Goal: Transaction & Acquisition: Subscribe to service/newsletter

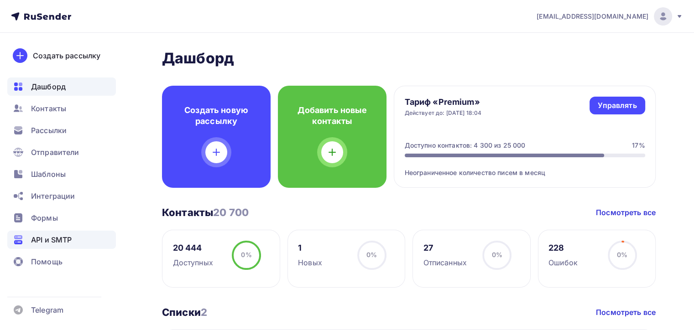
click at [62, 239] on span "API и SMTP" at bounding box center [51, 240] width 41 height 11
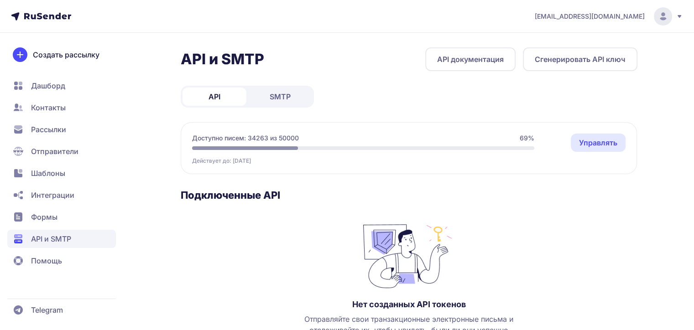
click at [279, 94] on span "SMTP" at bounding box center [280, 96] width 21 height 11
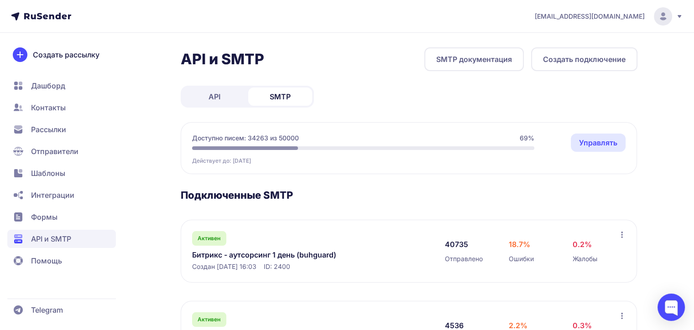
click at [276, 253] on link "Битрикс - аутсорсинг 1 день (buhguard)" at bounding box center [285, 255] width 187 height 11
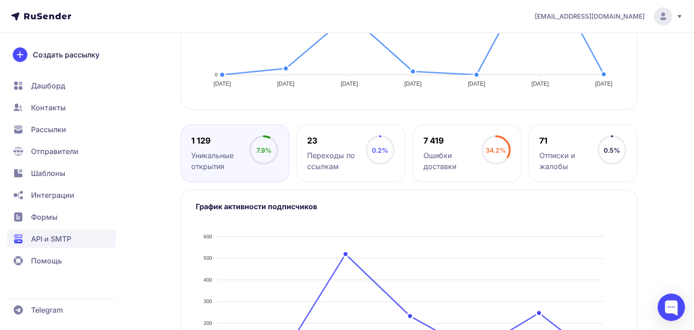
scroll to position [365, 0]
click at [434, 146] on div "7 419 Ошибки доставки" at bounding box center [452, 153] width 58 height 37
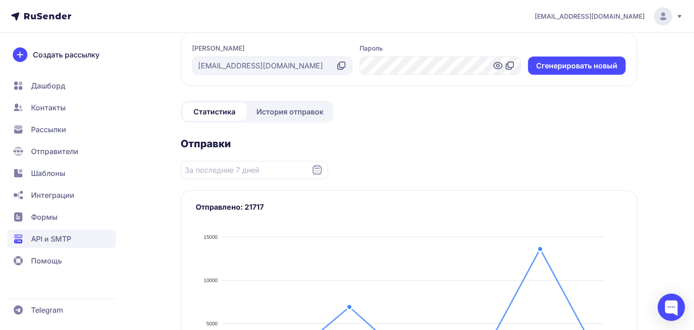
scroll to position [0, 0]
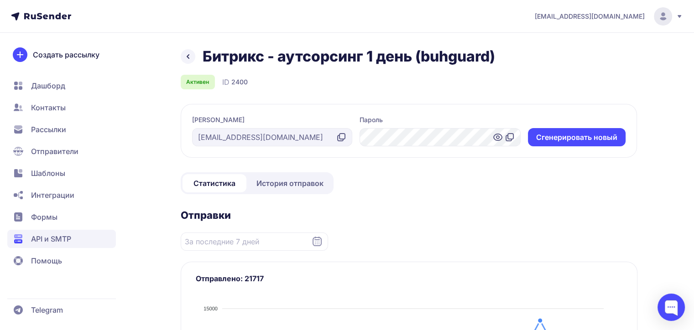
click at [186, 54] on icon at bounding box center [188, 56] width 11 height 11
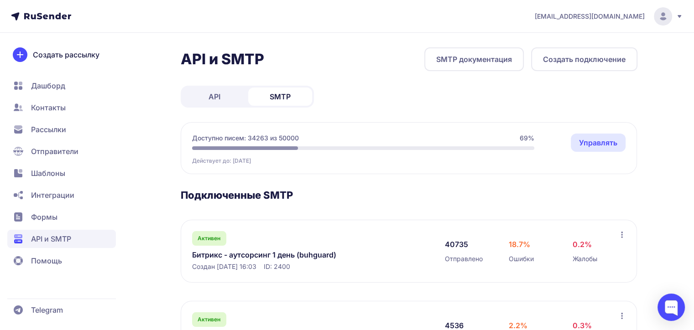
click at [263, 254] on link "Битрикс - аутсорсинг 1 день (buhguard)" at bounding box center [285, 255] width 187 height 11
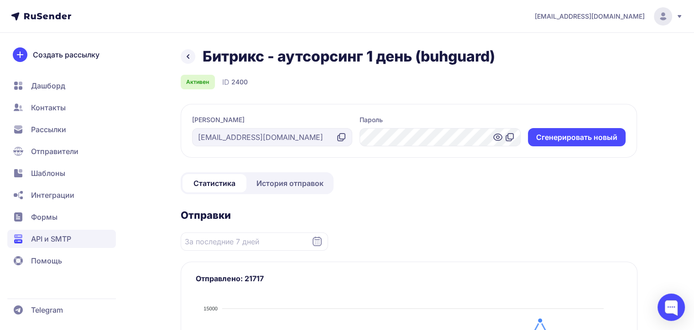
click at [277, 182] on span "История отправок" at bounding box center [289, 183] width 67 height 11
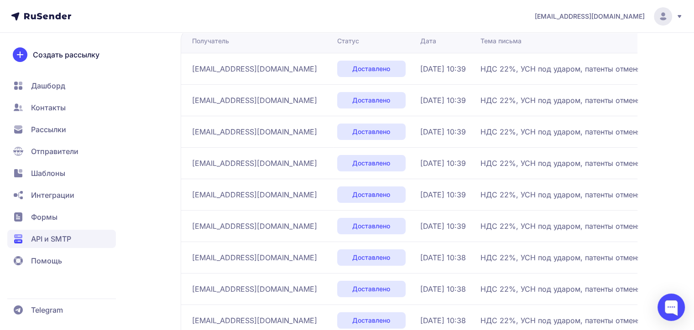
scroll to position [259, 0]
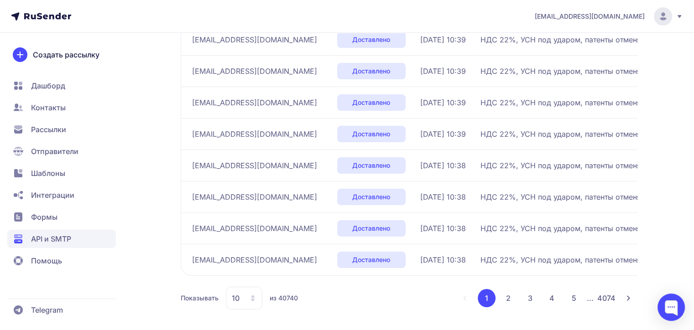
click at [506, 296] on button "2" at bounding box center [508, 298] width 18 height 18
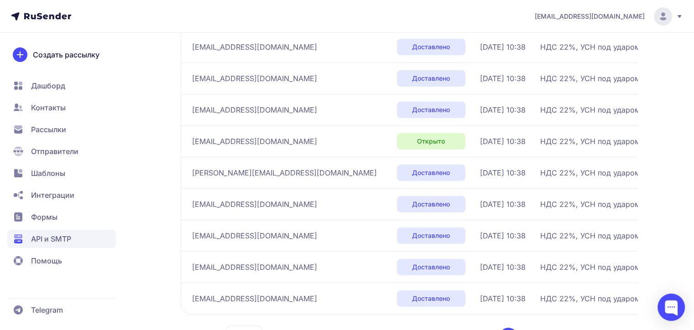
scroll to position [259, 0]
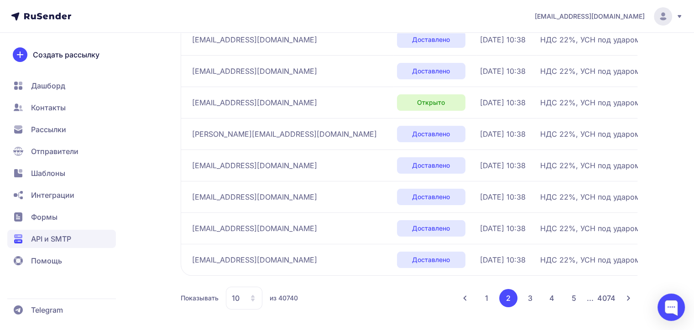
click at [530, 297] on button "3" at bounding box center [530, 298] width 18 height 18
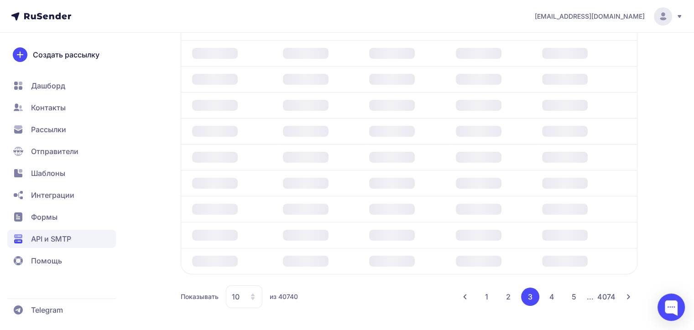
scroll to position [204, 0]
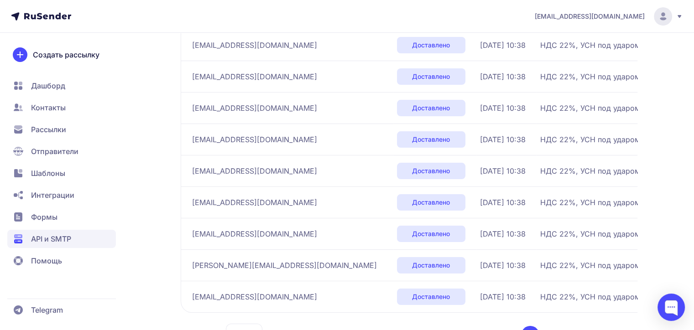
scroll to position [259, 0]
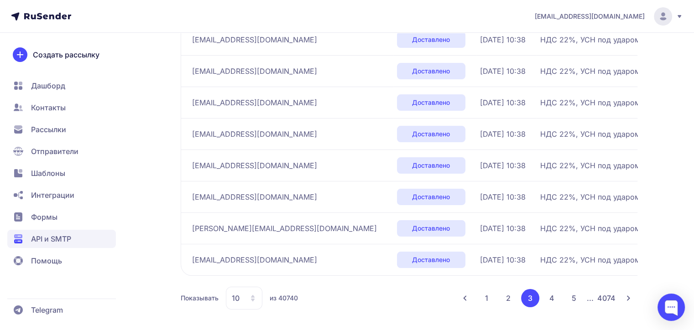
click at [553, 299] on button "4" at bounding box center [552, 298] width 18 height 18
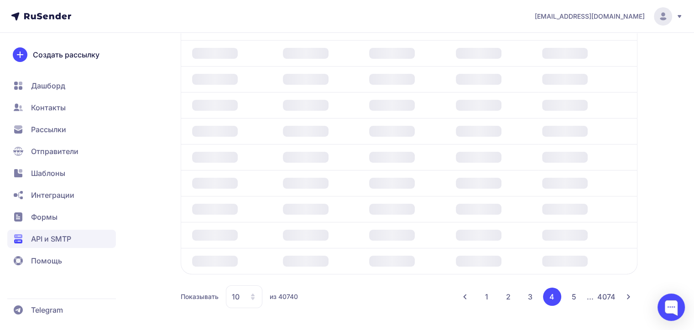
scroll to position [204, 0]
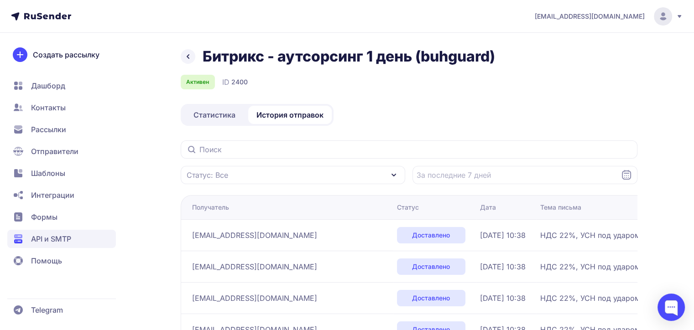
click at [193, 55] on link at bounding box center [188, 56] width 15 height 15
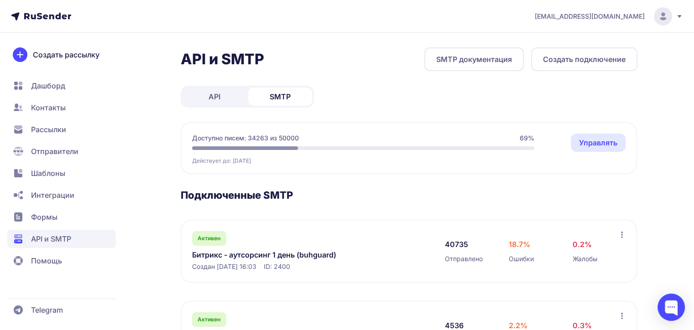
click at [50, 129] on span "Рассылки" at bounding box center [48, 129] width 35 height 11
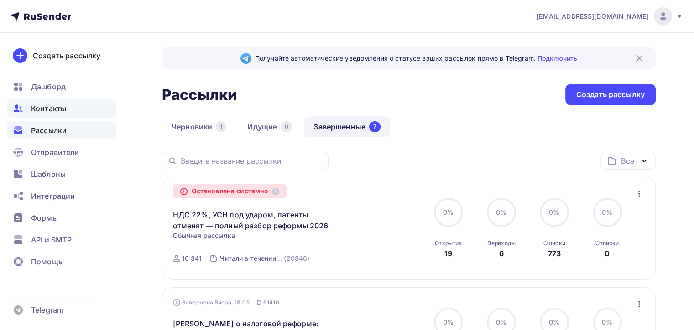
click at [53, 107] on span "Контакты" at bounding box center [48, 108] width 35 height 11
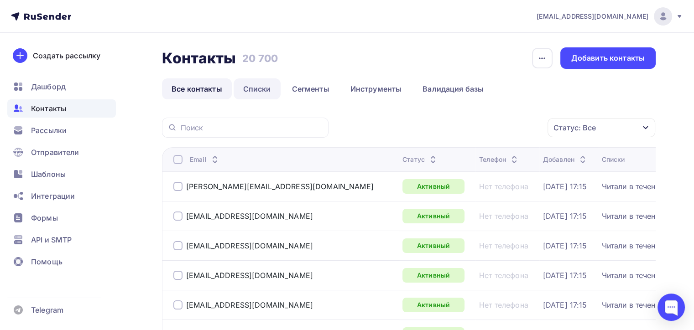
click at [251, 91] on link "Списки" at bounding box center [257, 88] width 47 height 21
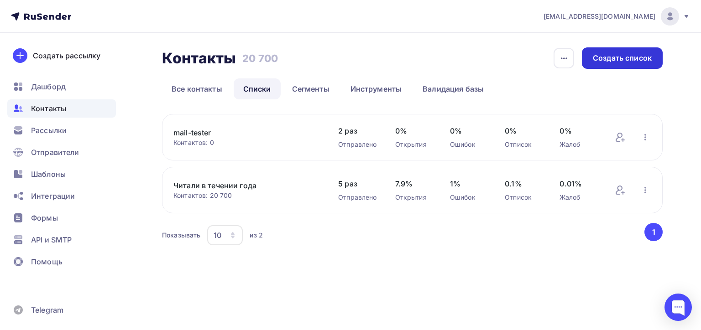
click at [626, 64] on div "Создать список" at bounding box center [622, 57] width 81 height 21
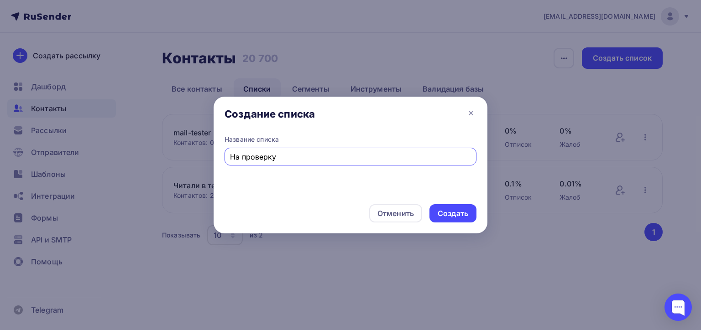
type input "На проверку"
click at [439, 212] on div "Создать" at bounding box center [453, 214] width 31 height 10
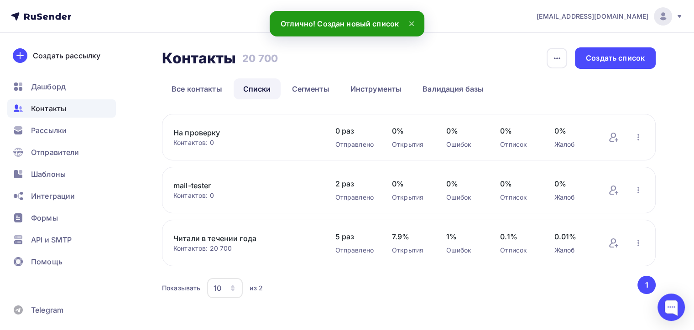
click at [211, 131] on link "На проверку" at bounding box center [244, 132] width 143 height 11
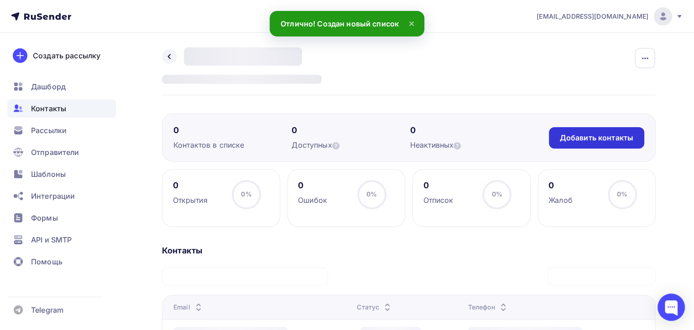
click at [572, 140] on div "Добавить контакты" at bounding box center [596, 138] width 73 height 10
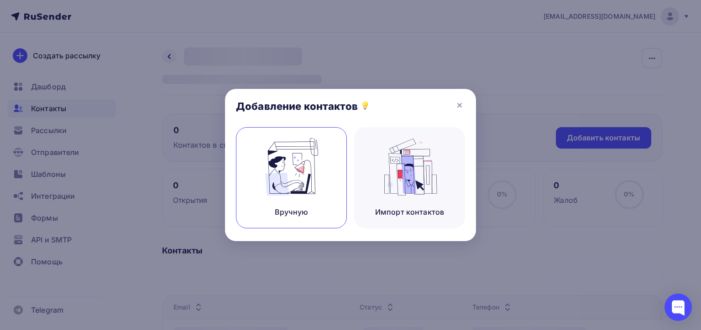
click at [312, 172] on img at bounding box center [291, 166] width 61 height 57
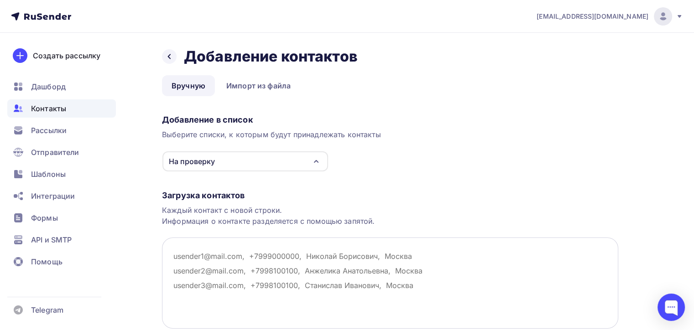
type textarea "у"
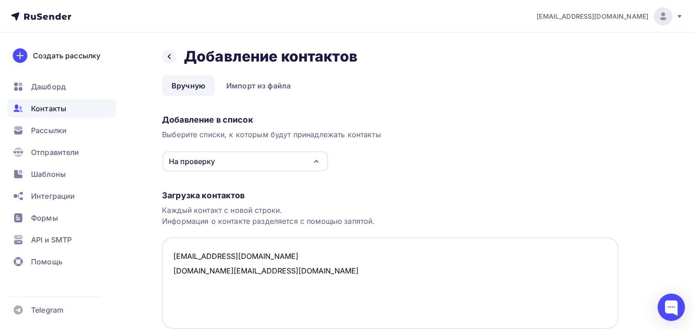
click at [179, 272] on textarea "[EMAIL_ADDRESS][DOMAIN_NAME] [DOMAIN_NAME][EMAIL_ADDRESS][DOMAIN_NAME]" at bounding box center [390, 283] width 456 height 91
click at [179, 270] on textarea "[EMAIL_ADDRESS][DOMAIN_NAME] [EMAIL_ADDRESS][DOMAIN_NAME]" at bounding box center [390, 283] width 456 height 91
drag, startPoint x: 267, startPoint y: 272, endPoint x: 166, endPoint y: 274, distance: 100.9
click at [166, 274] on textarea "[EMAIL_ADDRESS][DOMAIN_NAME] [DOMAIN_NAME][EMAIL_ADDRESS][DOMAIN_NAME]" at bounding box center [390, 283] width 456 height 91
click at [286, 272] on textarea "[EMAIL_ADDRESS][DOMAIN_NAME] [DOMAIN_NAME][EMAIL_ADDRESS][DOMAIN_NAME]" at bounding box center [390, 283] width 456 height 91
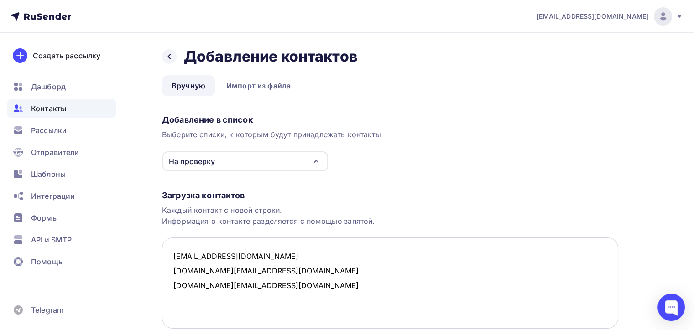
click at [179, 286] on textarea "[EMAIL_ADDRESS][DOMAIN_NAME] [DOMAIN_NAME][EMAIL_ADDRESS][DOMAIN_NAME] [DOMAIN_…" at bounding box center [390, 283] width 456 height 91
click at [179, 270] on textarea "[EMAIL_ADDRESS][DOMAIN_NAME] [DOMAIN_NAME][EMAIL_ADDRESS][DOMAIN_NAME] [EMAIL_A…" at bounding box center [390, 283] width 456 height 91
click at [179, 271] on textarea "[EMAIL_ADDRESS][DOMAIN_NAME] [EMAIL_ADDRESS][DOMAIN_NAME] [EMAIL_ADDRESS][DOMAI…" at bounding box center [390, 283] width 456 height 91
click at [184, 287] on textarea "[EMAIL_ADDRESS][DOMAIN_NAME] [DOMAIN_NAME][EMAIL_ADDRESS][DOMAIN_NAME] [EMAIL_A…" at bounding box center [390, 283] width 456 height 91
click at [273, 288] on textarea "[EMAIL_ADDRESS][DOMAIN_NAME] [DOMAIN_NAME][EMAIL_ADDRESS][DOMAIN_NAME] [DOMAIN_…" at bounding box center [390, 283] width 456 height 91
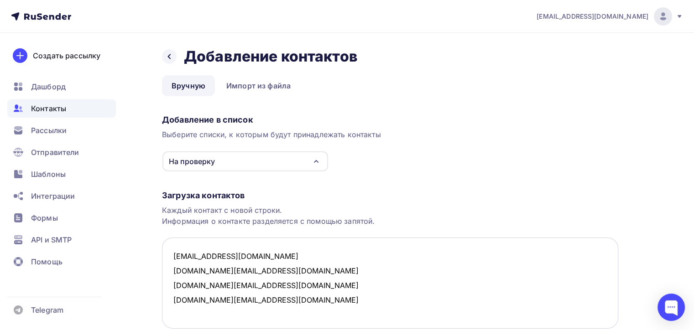
click at [178, 301] on textarea "[EMAIL_ADDRESS][DOMAIN_NAME] [DOMAIN_NAME][EMAIL_ADDRESS][DOMAIN_NAME] [DOMAIN_…" at bounding box center [390, 283] width 456 height 91
click at [190, 301] on textarea "[EMAIL_ADDRESS][DOMAIN_NAME] [DOMAIN_NAME][EMAIL_ADDRESS][DOMAIN_NAME] [DOMAIN_…" at bounding box center [390, 283] width 456 height 91
click at [273, 298] on textarea "[EMAIL_ADDRESS][DOMAIN_NAME] [DOMAIN_NAME][EMAIL_ADDRESS][DOMAIN_NAME] [DOMAIN_…" at bounding box center [390, 283] width 456 height 91
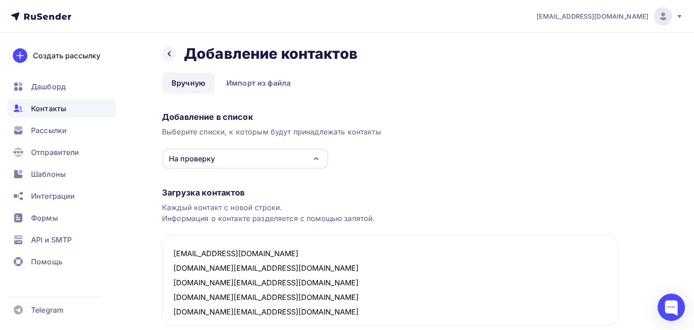
scroll to position [71, 0]
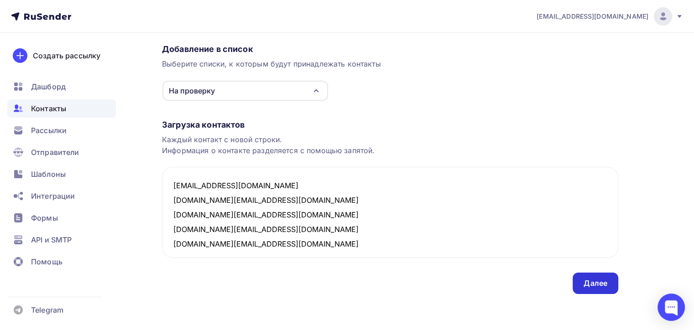
type textarea "[EMAIL_ADDRESS][DOMAIN_NAME] [DOMAIN_NAME][EMAIL_ADDRESS][DOMAIN_NAME] [DOMAIN_…"
click at [590, 283] on div "Далее" at bounding box center [596, 283] width 24 height 10
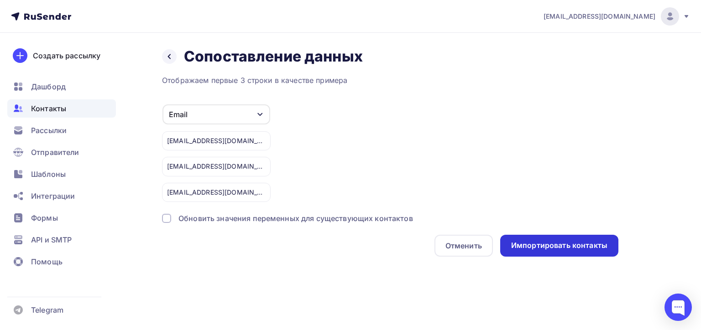
click at [573, 250] on div "Импортировать контакты" at bounding box center [559, 245] width 96 height 10
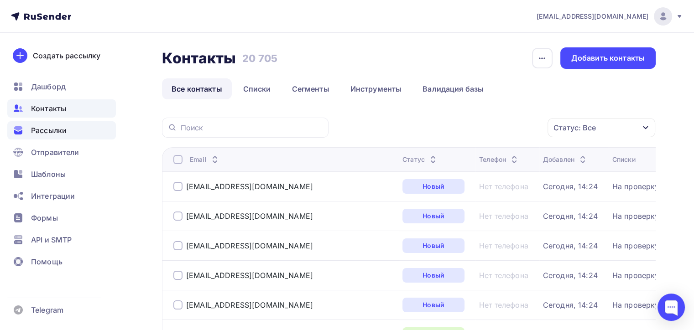
click at [49, 130] on span "Рассылки" at bounding box center [49, 130] width 36 height 11
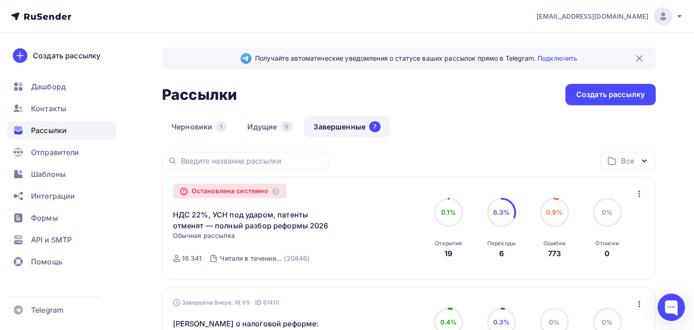
click at [638, 191] on icon "button" at bounding box center [639, 194] width 2 height 6
click at [613, 215] on div "Копировать в новую" at bounding box center [597, 217] width 94 height 11
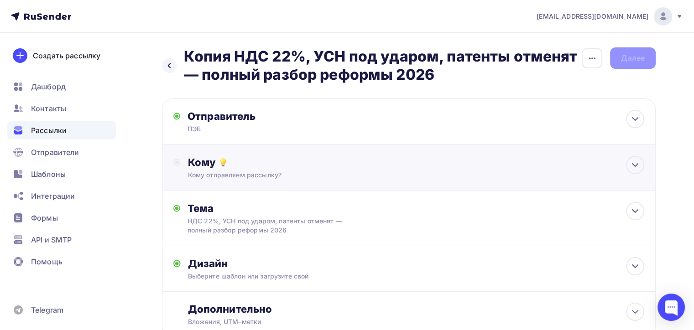
click at [296, 168] on div "Кому Кому отправляем рассылку? Списки получателей Выберите список Все списки id…" at bounding box center [416, 168] width 456 height 24
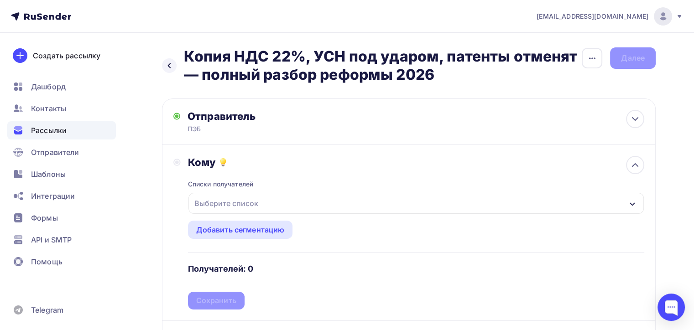
click at [243, 202] on div "Выберите список" at bounding box center [226, 203] width 71 height 16
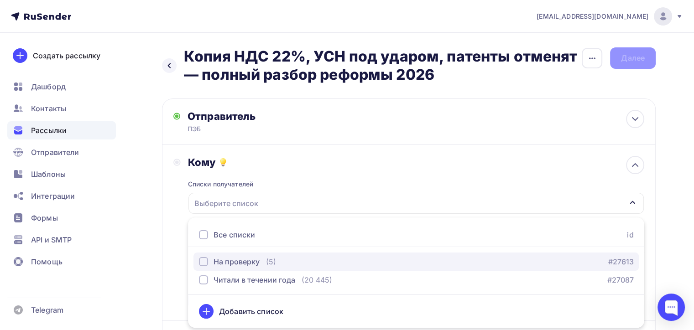
click at [242, 263] on div "На проверку" at bounding box center [237, 261] width 46 height 11
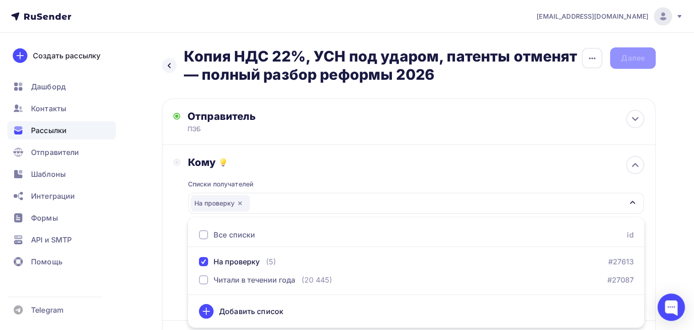
click at [174, 221] on div "Кому Списки получателей На проверку Все списки id На проверку (5) #27613 Читали…" at bounding box center [408, 233] width 471 height 154
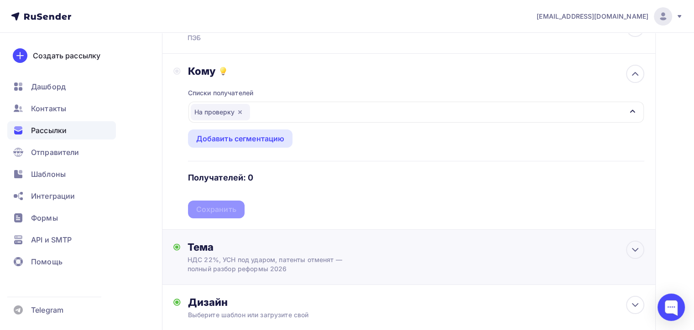
scroll to position [91, 0]
click at [209, 208] on div "Сохранить" at bounding box center [216, 209] width 40 height 10
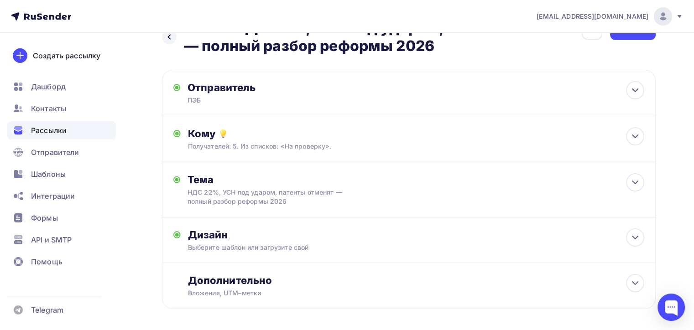
scroll to position [0, 0]
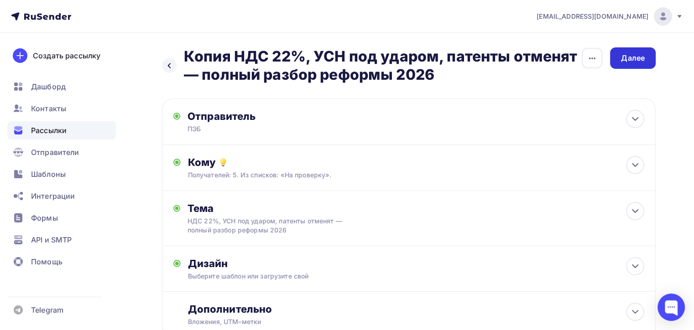
click at [627, 58] on div "Далее" at bounding box center [633, 58] width 24 height 10
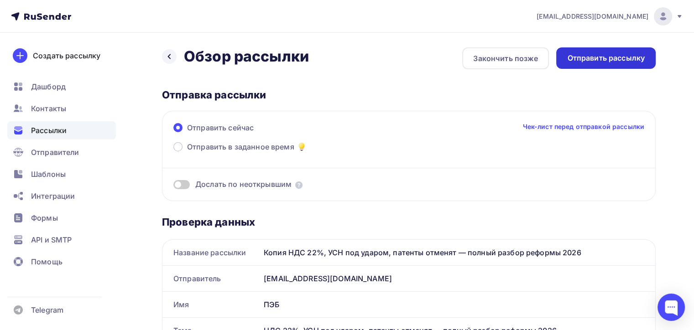
click at [619, 59] on div "Отправить рассылку" at bounding box center [606, 58] width 78 height 10
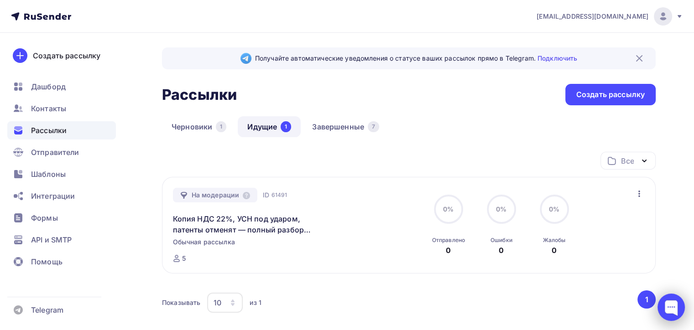
click at [671, 302] on div at bounding box center [671, 307] width 27 height 27
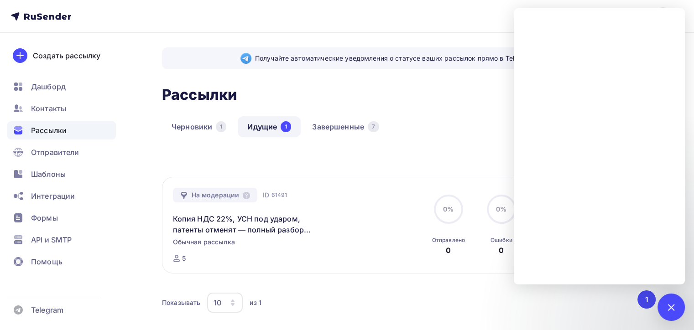
click at [373, 150] on div "Черновики 1 Идущие 1 Завершенные 7" at bounding box center [409, 134] width 494 height 36
click at [665, 307] on div at bounding box center [671, 307] width 12 height 12
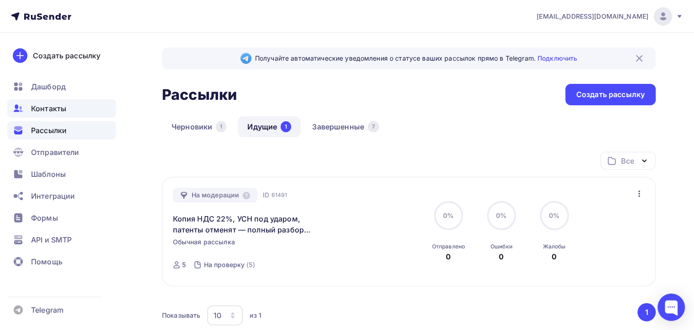
click at [58, 108] on span "Контакты" at bounding box center [48, 108] width 35 height 11
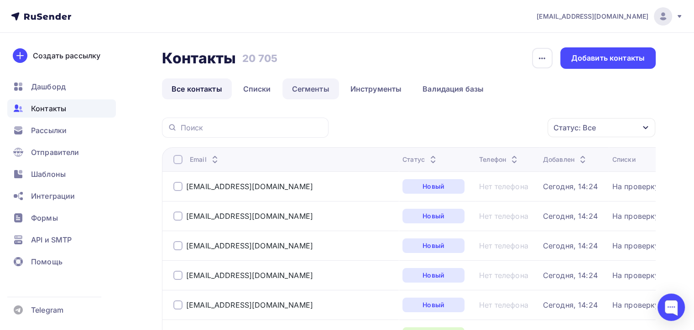
click at [321, 84] on link "Сегменты" at bounding box center [310, 88] width 57 height 21
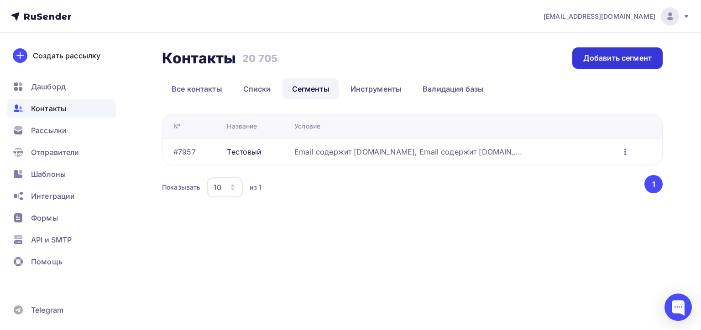
click at [602, 64] on div "Добавить сегмент" at bounding box center [617, 57] width 90 height 21
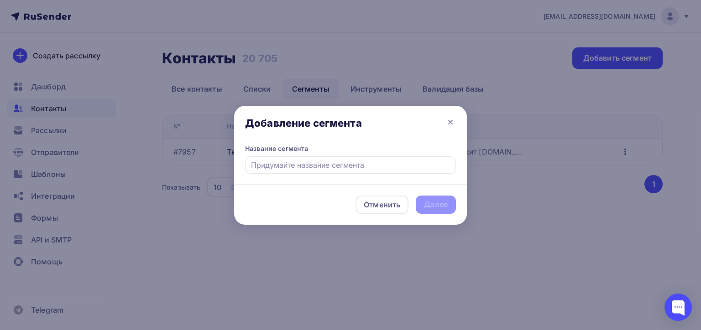
type input "П"
type input "п"
type input "gmail"
click at [445, 206] on div "Далее" at bounding box center [436, 204] width 24 height 10
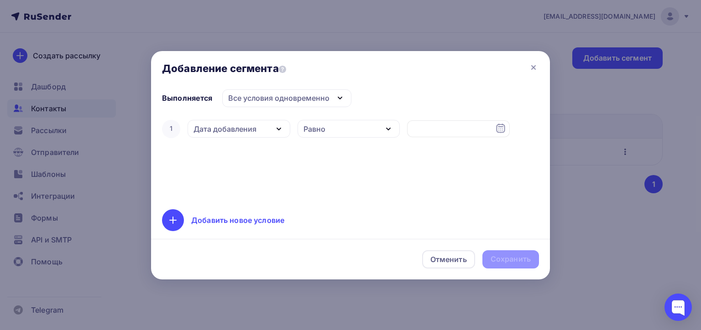
click at [234, 131] on div "Дата добавления" at bounding box center [224, 129] width 63 height 11
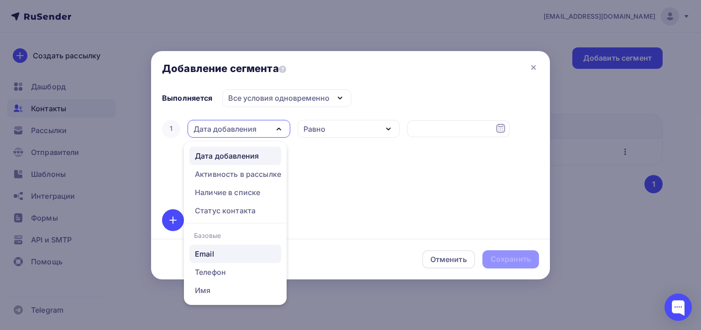
click at [209, 254] on div "Email" at bounding box center [204, 254] width 19 height 11
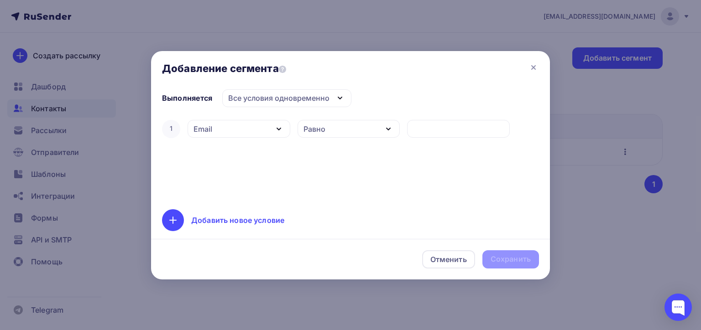
click at [346, 132] on div "Равно" at bounding box center [349, 129] width 103 height 18
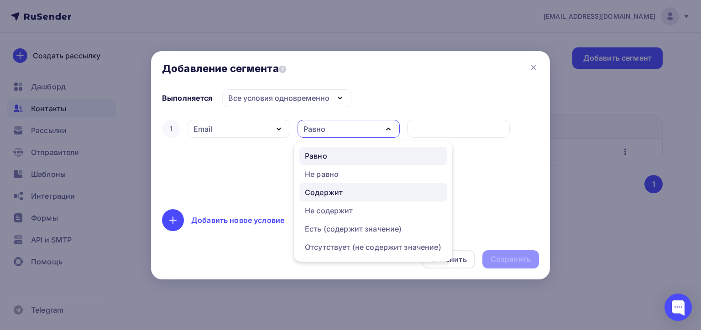
click at [336, 193] on div "Содержит" at bounding box center [324, 192] width 38 height 11
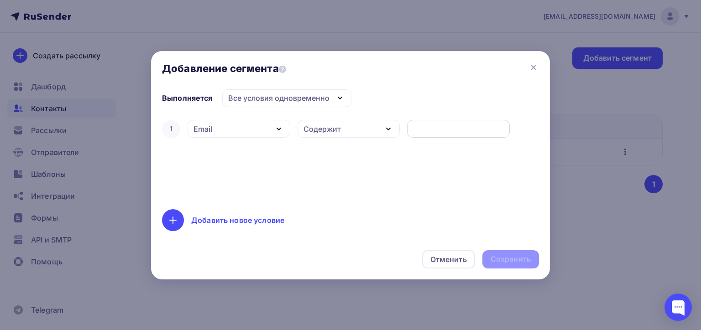
click at [418, 129] on input "text" at bounding box center [459, 129] width 92 height 11
type input "gmail.com"
click at [517, 260] on div "Сохранить" at bounding box center [511, 259] width 40 height 10
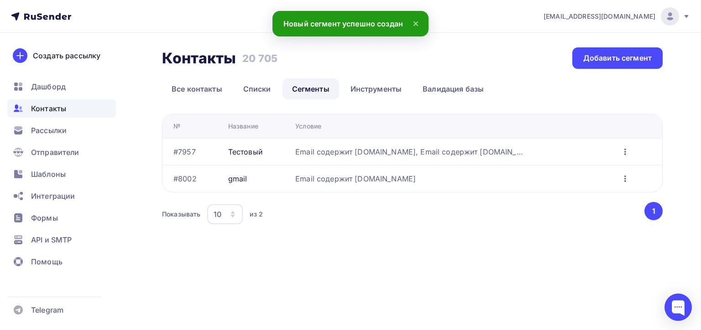
click at [622, 179] on icon "button" at bounding box center [625, 178] width 11 height 11
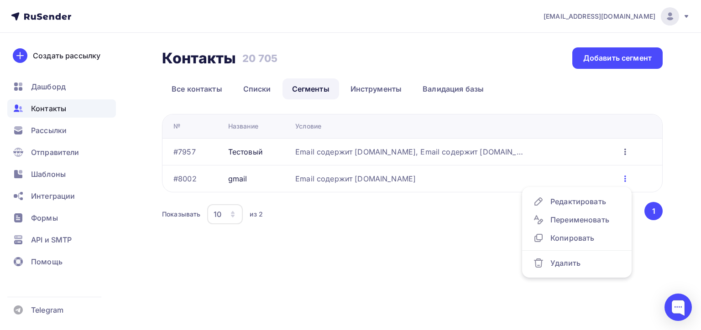
click at [363, 206] on div "Показывать 10 10 20 50 100 из 2" at bounding box center [402, 214] width 481 height 21
drag, startPoint x: 339, startPoint y: 179, endPoint x: 302, endPoint y: 180, distance: 37.0
click at [338, 178] on div "Email cодержит gmail.com" at bounding box center [355, 178] width 120 height 11
drag, startPoint x: 241, startPoint y: 174, endPoint x: 212, endPoint y: 178, distance: 29.4
click at [240, 175] on div "gmail" at bounding box center [237, 178] width 19 height 11
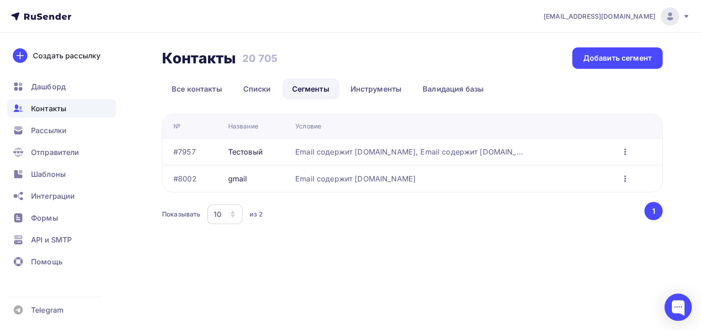
click at [182, 179] on div "#8002" at bounding box center [184, 178] width 23 height 11
click at [386, 91] on link "Инструменты" at bounding box center [376, 88] width 71 height 21
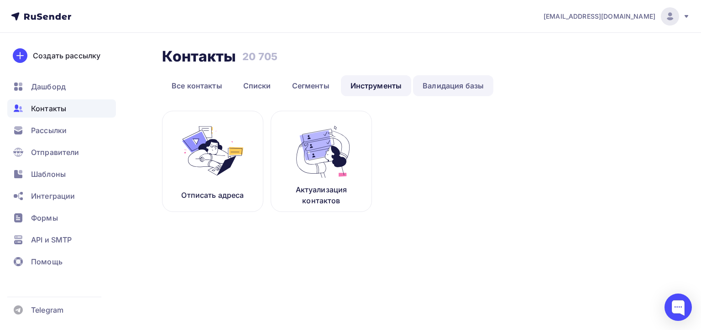
click at [429, 89] on link "Валидация базы" at bounding box center [453, 85] width 80 height 21
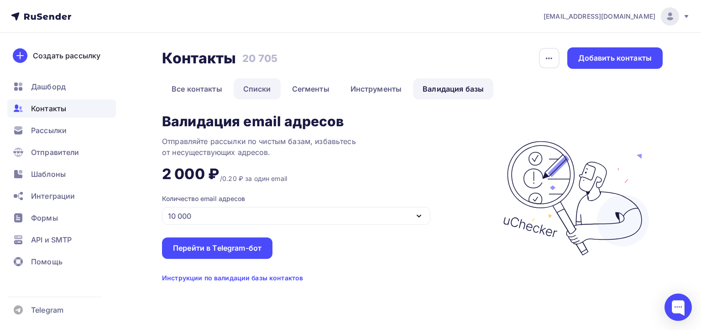
click at [263, 88] on link "Списки" at bounding box center [257, 88] width 47 height 21
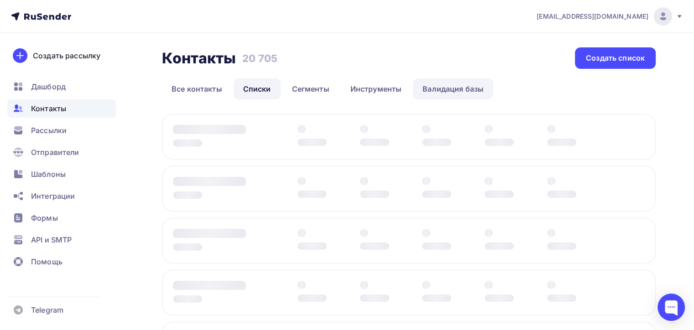
click at [444, 89] on link "Валидация базы" at bounding box center [453, 88] width 80 height 21
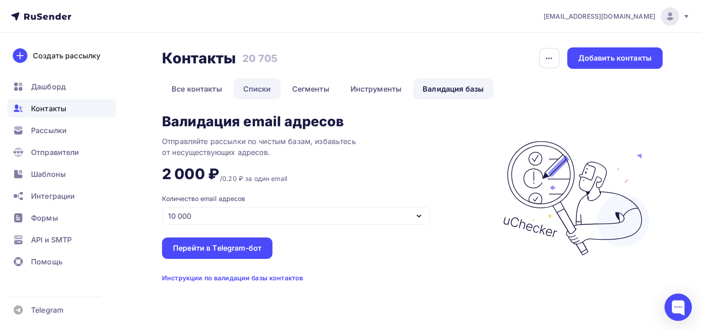
click at [248, 91] on link "Списки" at bounding box center [257, 88] width 47 height 21
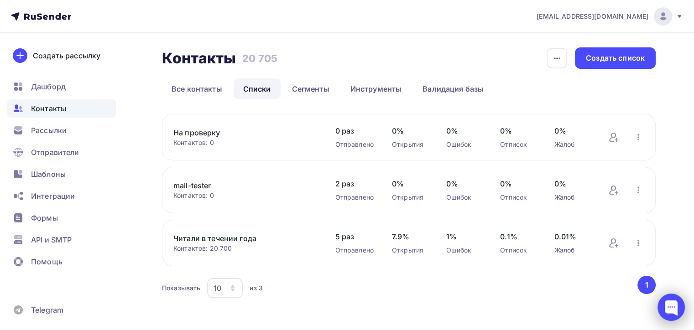
click at [677, 313] on div at bounding box center [671, 307] width 27 height 27
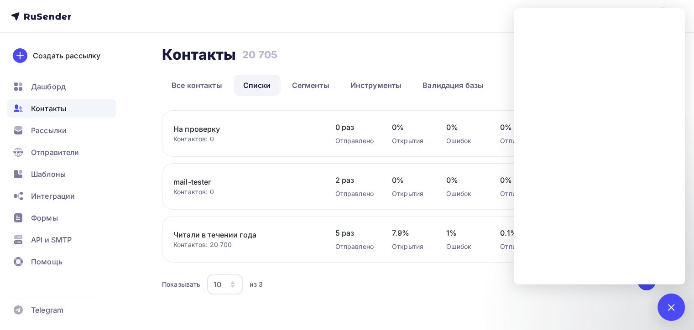
scroll to position [6, 0]
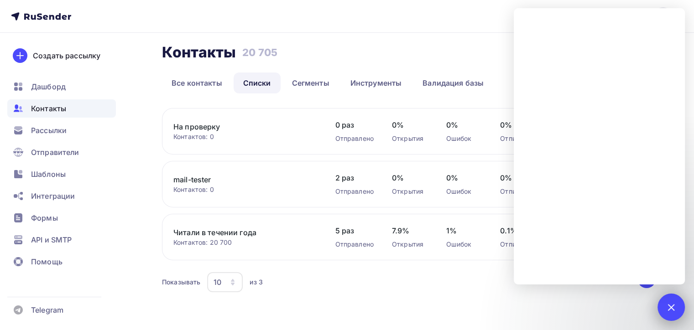
click at [670, 307] on div at bounding box center [671, 307] width 12 height 12
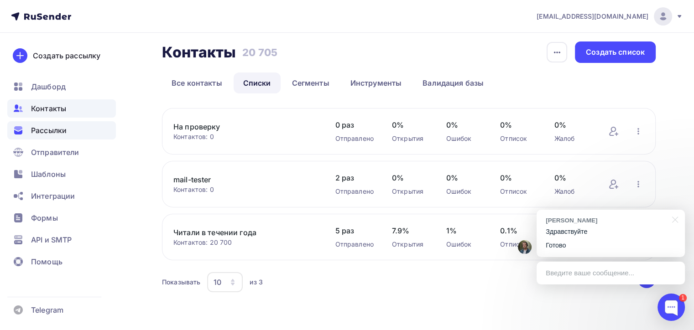
click at [49, 134] on span "Рассылки" at bounding box center [49, 130] width 36 height 11
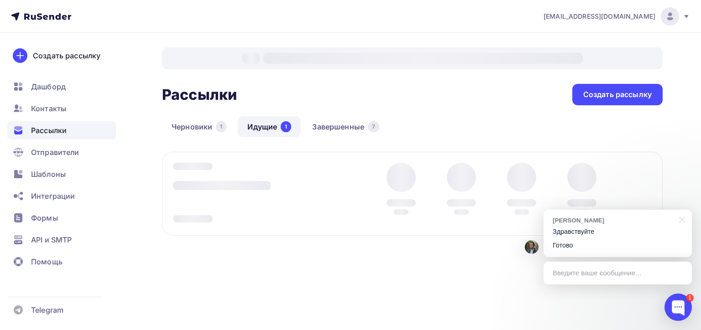
click at [590, 239] on div "Здравствуйте Готово" at bounding box center [618, 238] width 130 height 23
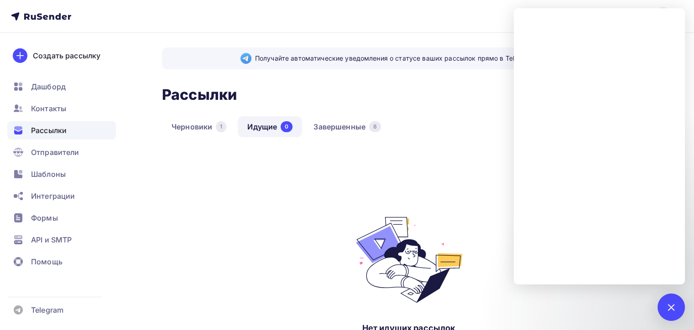
click at [238, 158] on div "Все Все папки Создать новую папку" at bounding box center [409, 164] width 494 height 25
click at [333, 128] on link "Завершенные 8" at bounding box center [347, 126] width 87 height 21
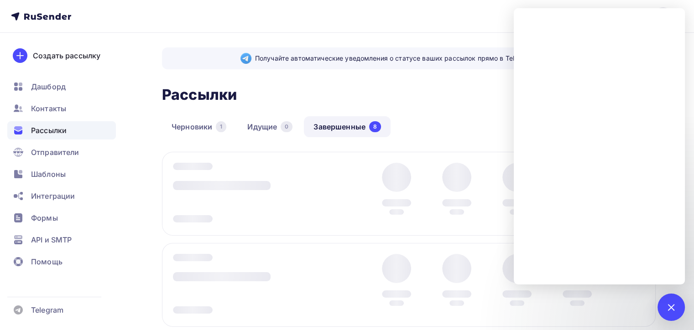
click at [671, 308] on div at bounding box center [671, 307] width 12 height 12
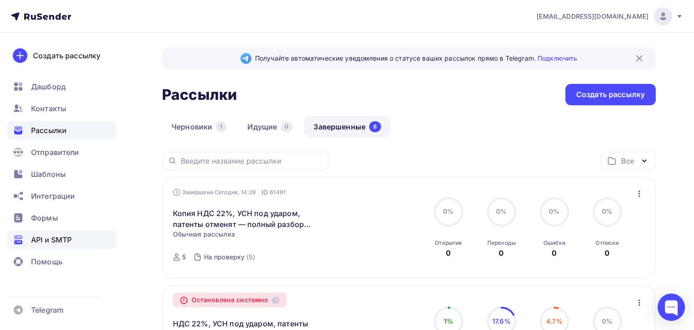
click at [62, 236] on span "API и SMTP" at bounding box center [51, 240] width 41 height 11
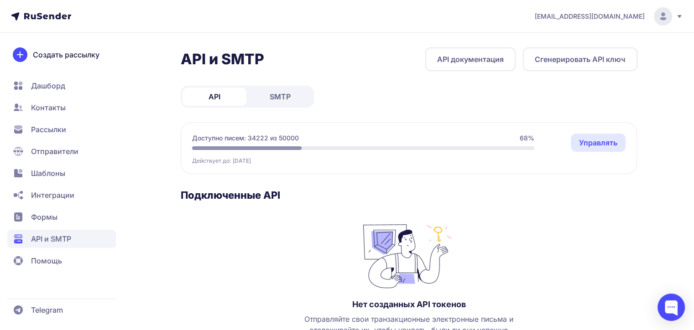
click at [281, 91] on span "SMTP" at bounding box center [280, 96] width 21 height 11
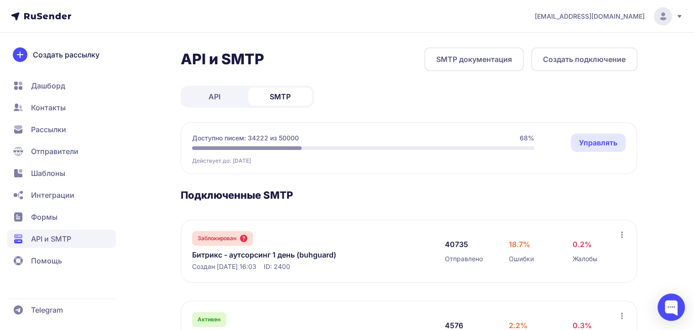
scroll to position [55, 0]
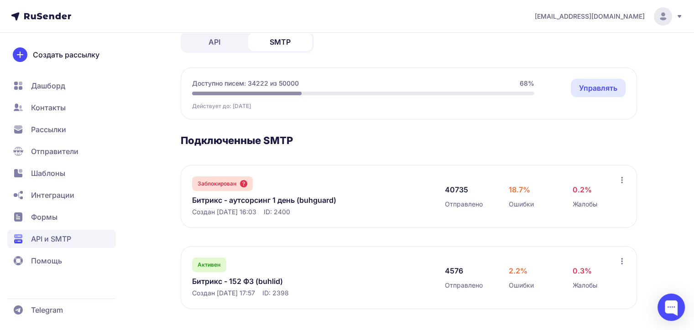
click at [289, 200] on link "Битрикс - аутсорсинг 1 день (buhguard)" at bounding box center [285, 200] width 187 height 11
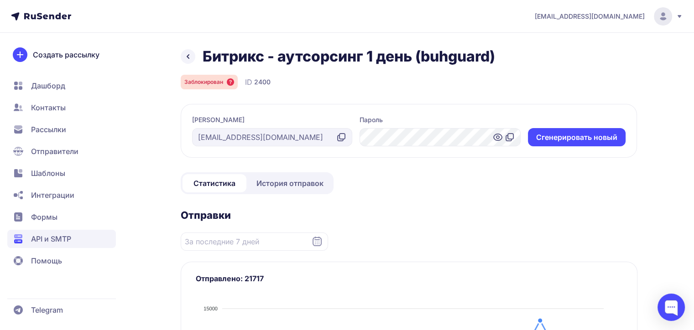
click at [283, 189] on link "История отправок" at bounding box center [290, 183] width 84 height 18
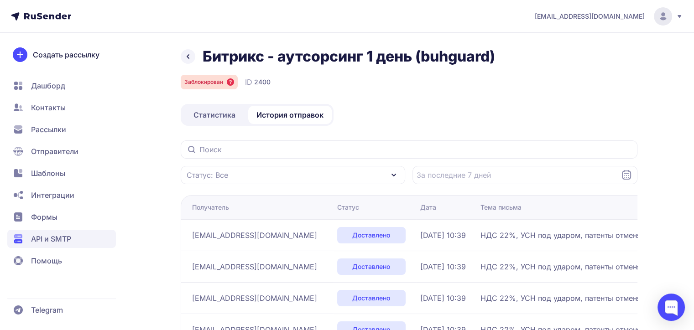
click at [146, 13] on header "[EMAIL_ADDRESS][DOMAIN_NAME]" at bounding box center [347, 16] width 694 height 33
